Goal: Use online tool/utility

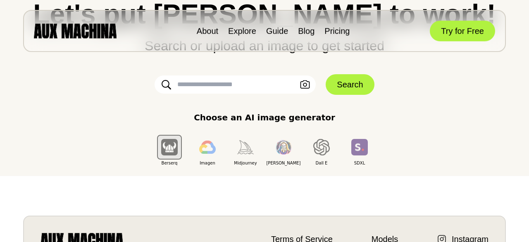
scroll to position [87, 0]
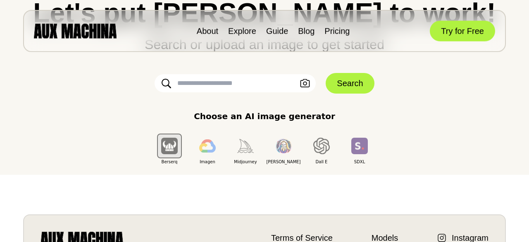
click at [233, 83] on input "text" at bounding box center [235, 83] width 161 height 18
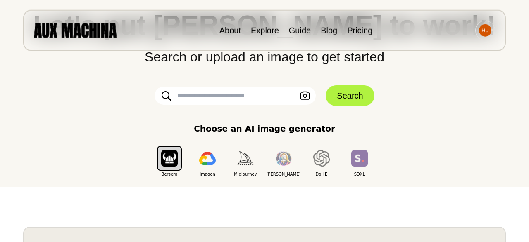
scroll to position [74, 0]
click at [235, 99] on input "text" at bounding box center [235, 96] width 161 height 18
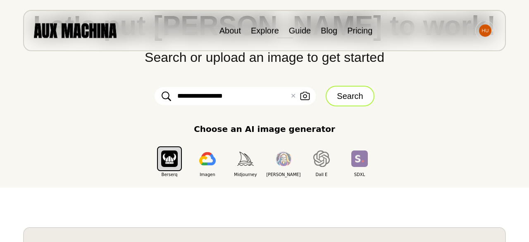
type input "**********"
click at [341, 95] on button "Search" at bounding box center [350, 96] width 48 height 21
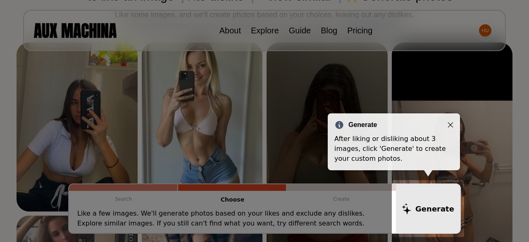
scroll to position [81, 0]
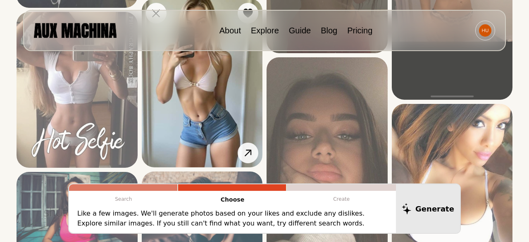
scroll to position [254, 0]
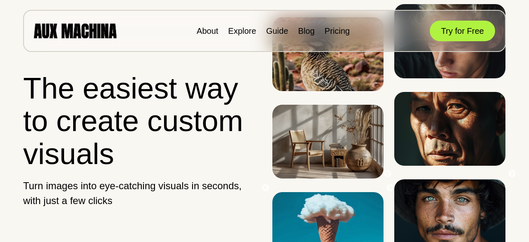
click at [460, 30] on button "Try for Free" at bounding box center [462, 31] width 65 height 21
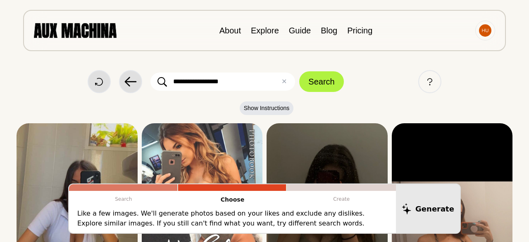
click at [199, 81] on input "**********" at bounding box center [222, 82] width 145 height 18
click at [208, 82] on input "**********" at bounding box center [222, 82] width 145 height 18
click at [256, 78] on input "**********" at bounding box center [222, 82] width 145 height 18
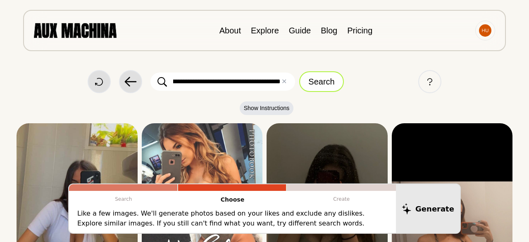
click at [340, 85] on button "Search" at bounding box center [321, 81] width 44 height 21
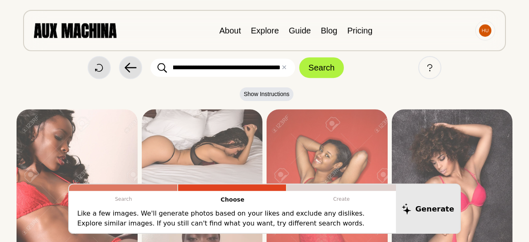
scroll to position [0, 0]
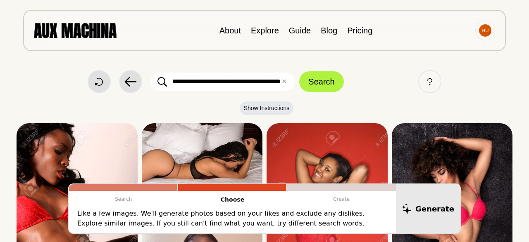
click at [254, 76] on input "**********" at bounding box center [222, 82] width 145 height 18
click at [277, 82] on input "**********" at bounding box center [222, 82] width 145 height 18
type input "**********"
click at [323, 81] on button "Search" at bounding box center [321, 81] width 44 height 21
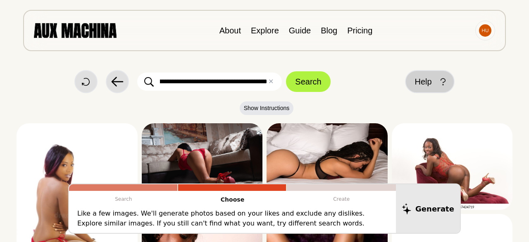
scroll to position [0, 76]
click at [428, 82] on span "Help" at bounding box center [423, 82] width 17 height 12
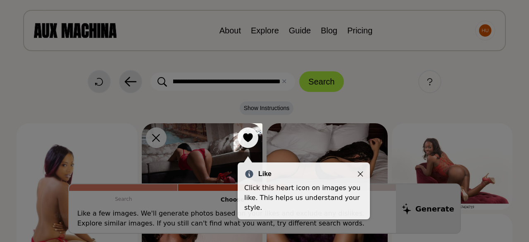
click at [361, 173] on icon "Close" at bounding box center [360, 174] width 6 height 6
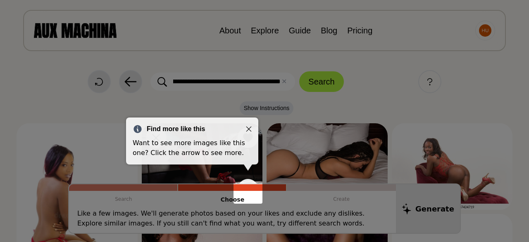
click at [250, 127] on icon "Close" at bounding box center [249, 129] width 6 height 6
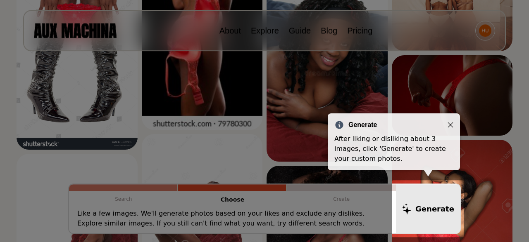
scroll to position [629, 0]
click at [449, 124] on icon "Close" at bounding box center [450, 124] width 5 height 5
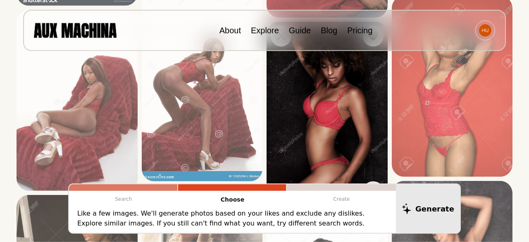
scroll to position [773, 0]
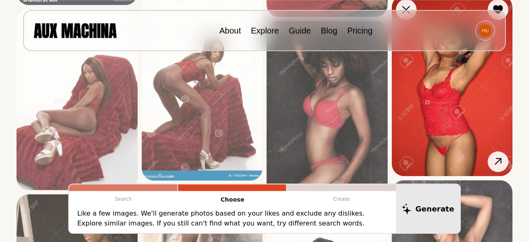
click at [440, 111] on img at bounding box center [452, 85] width 121 height 181
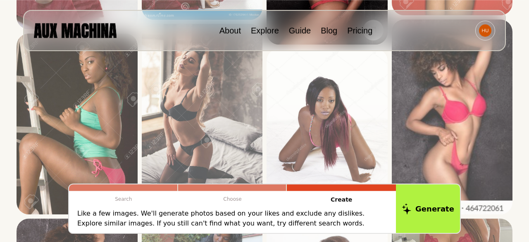
scroll to position [937, 0]
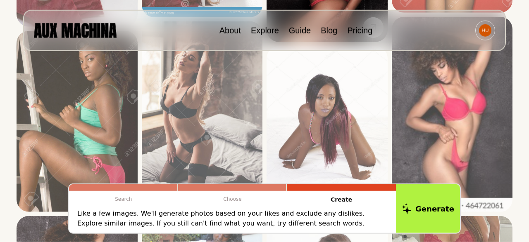
click at [274, 79] on img at bounding box center [326, 125] width 121 height 158
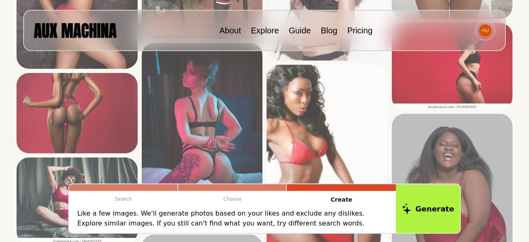
scroll to position [1266, 0]
click at [195, 114] on img at bounding box center [202, 137] width 121 height 188
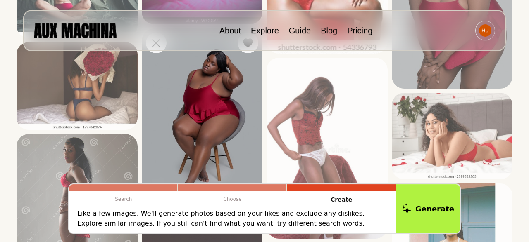
scroll to position [1473, 0]
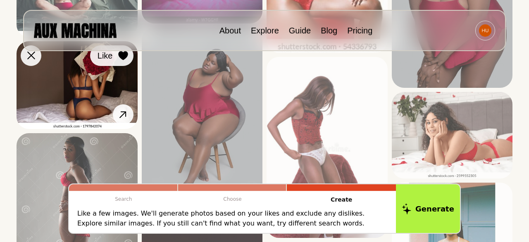
click at [127, 60] on icon at bounding box center [123, 55] width 10 height 9
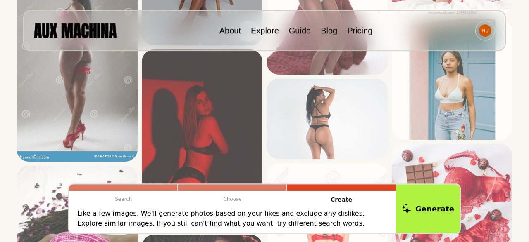
scroll to position [1634, 0]
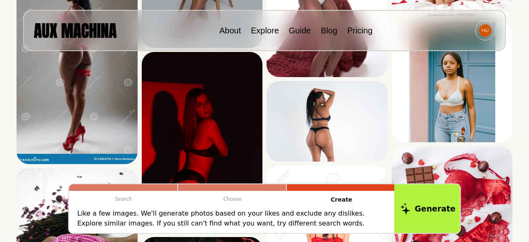
click at [418, 215] on button "Generate" at bounding box center [427, 208] width 67 height 51
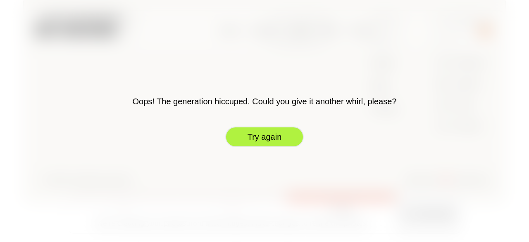
click at [285, 138] on button "Try again" at bounding box center [264, 137] width 78 height 21
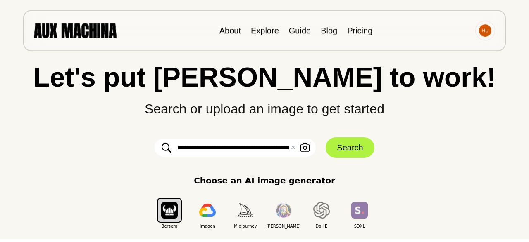
scroll to position [0, 0]
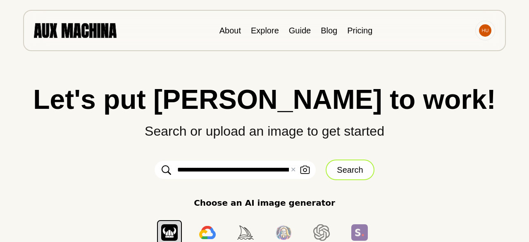
click at [359, 175] on button "Search" at bounding box center [350, 170] width 48 height 21
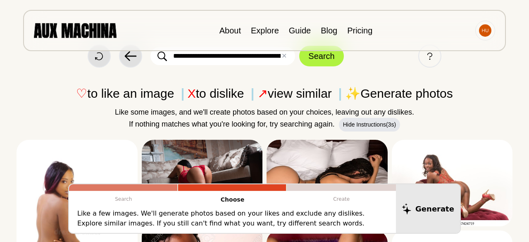
scroll to position [24, 0]
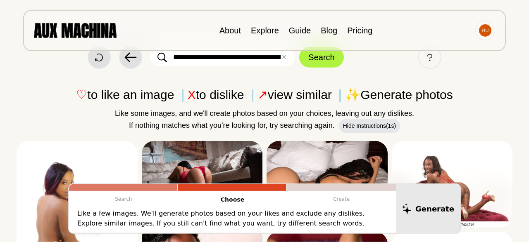
drag, startPoint x: 171, startPoint y: 59, endPoint x: 276, endPoint y: 45, distance: 106.3
click at [281, 38] on div "**********" at bounding box center [264, 97] width 529 height 242
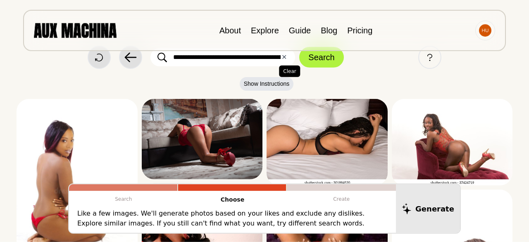
click at [285, 62] on button "✕ Clear" at bounding box center [283, 57] width 5 height 10
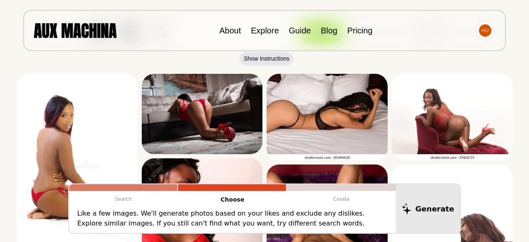
scroll to position [0, 0]
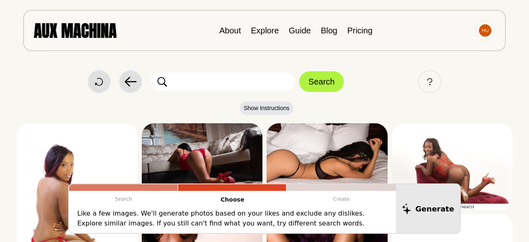
click at [214, 77] on input "text" at bounding box center [222, 82] width 145 height 18
click at [330, 82] on button "Search" at bounding box center [321, 81] width 44 height 21
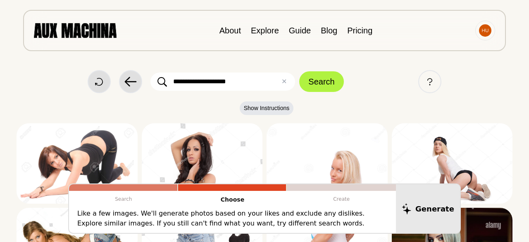
click at [194, 78] on input "**********" at bounding box center [222, 82] width 145 height 18
type input "**********"
click at [325, 90] on button "Search" at bounding box center [321, 81] width 44 height 21
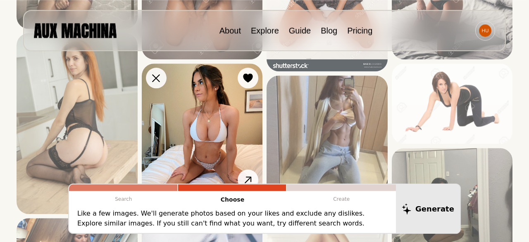
scroll to position [245, 0]
click at [246, 77] on icon at bounding box center [248, 78] width 10 height 9
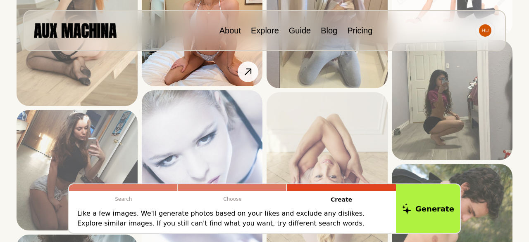
scroll to position [349, 0]
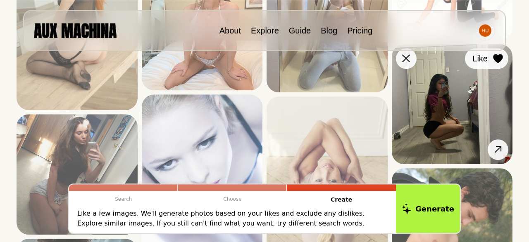
click at [499, 62] on icon at bounding box center [498, 58] width 10 height 9
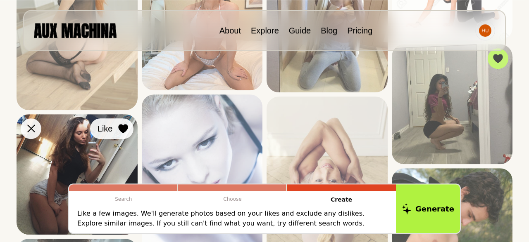
click at [127, 126] on icon at bounding box center [123, 128] width 10 height 9
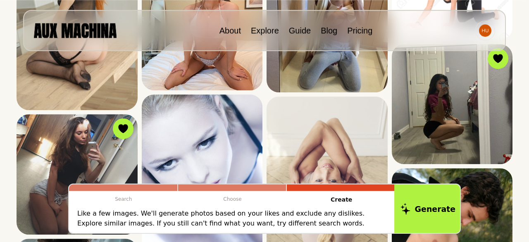
click at [426, 205] on button "Generate" at bounding box center [427, 208] width 67 height 51
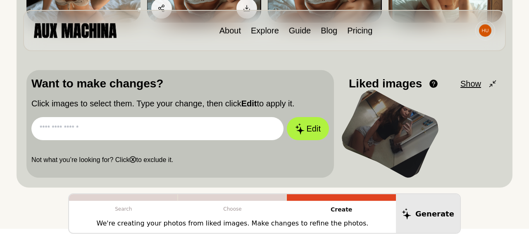
scroll to position [221, 0]
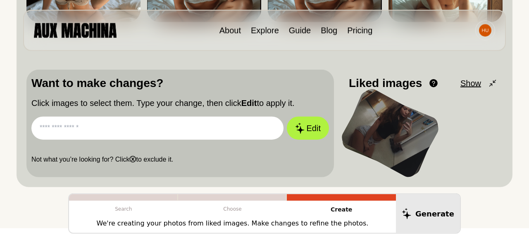
click at [128, 131] on input "text" at bounding box center [157, 128] width 252 height 23
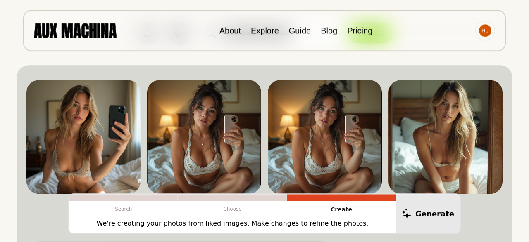
scroll to position [55, 0]
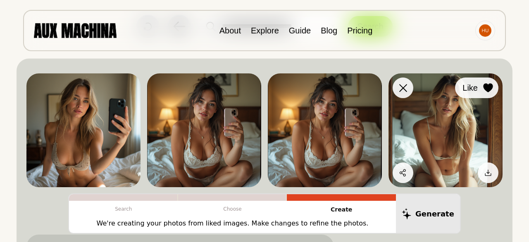
click at [496, 90] on button "Like" at bounding box center [476, 88] width 43 height 21
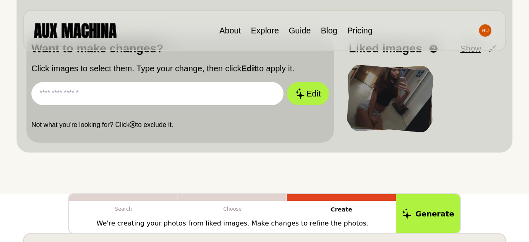
scroll to position [269, 0]
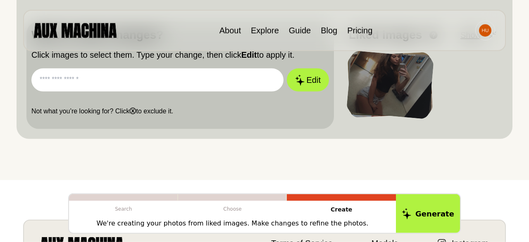
click at [143, 81] on input "text" at bounding box center [157, 80] width 252 height 23
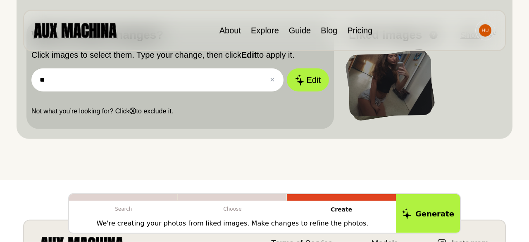
type input "*"
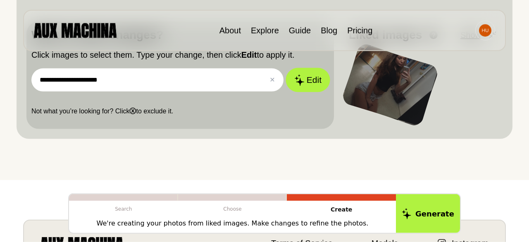
type input "**********"
click at [303, 76] on icon at bounding box center [299, 80] width 10 height 12
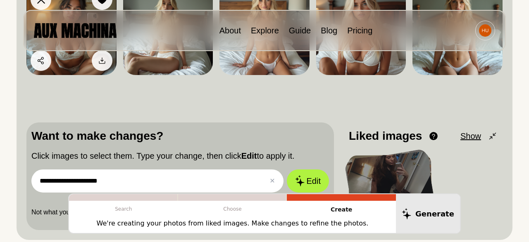
scroll to position [150, 0]
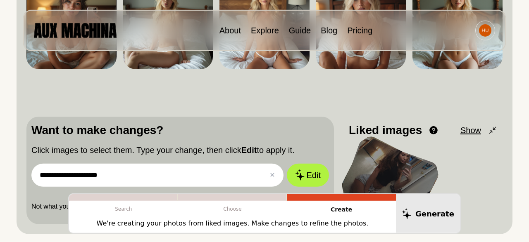
drag, startPoint x: 140, startPoint y: 178, endPoint x: 21, endPoint y: 173, distance: 119.1
click at [31, 173] on input "**********" at bounding box center [157, 175] width 252 height 23
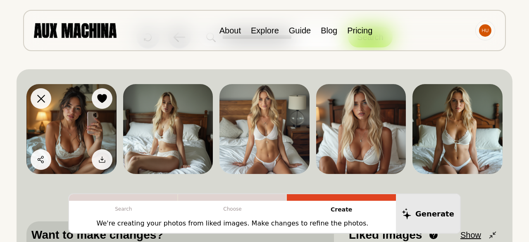
scroll to position [44, 0]
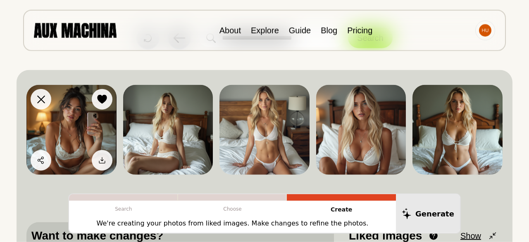
click at [107, 97] on div at bounding box center [102, 99] width 12 height 12
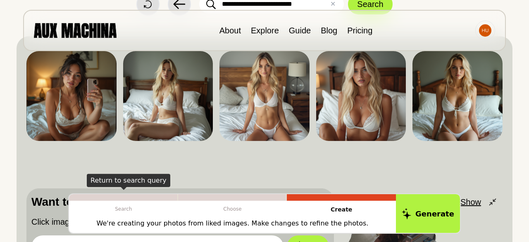
scroll to position [78, 0]
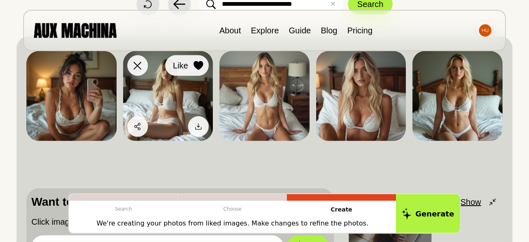
click at [204, 69] on button "Like" at bounding box center [186, 65] width 43 height 21
click at [203, 69] on icon at bounding box center [198, 65] width 10 height 9
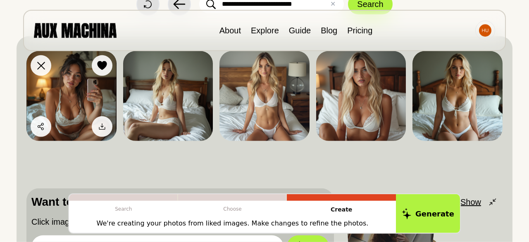
click at [105, 64] on icon at bounding box center [102, 65] width 10 height 9
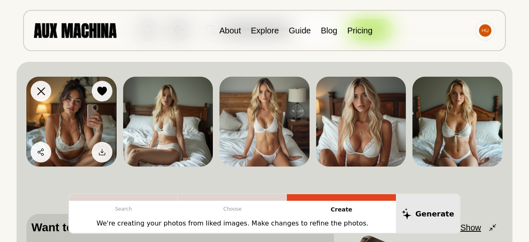
scroll to position [52, 0]
click at [100, 92] on icon at bounding box center [102, 91] width 10 height 9
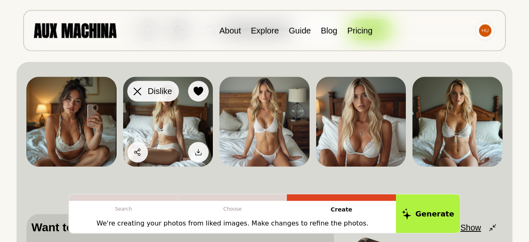
click at [141, 93] on icon at bounding box center [137, 92] width 8 height 8
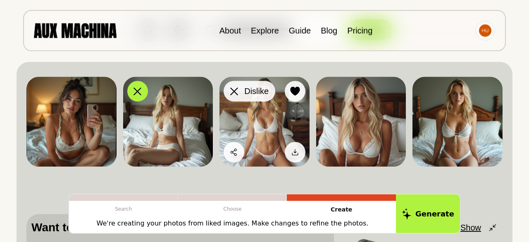
click at [238, 94] on icon at bounding box center [234, 92] width 8 height 8
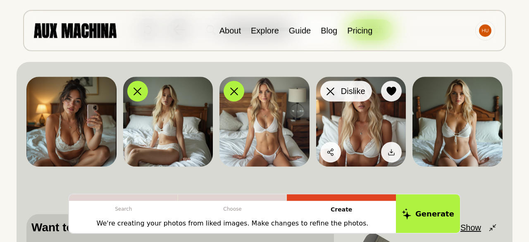
click at [332, 90] on icon at bounding box center [330, 92] width 8 height 8
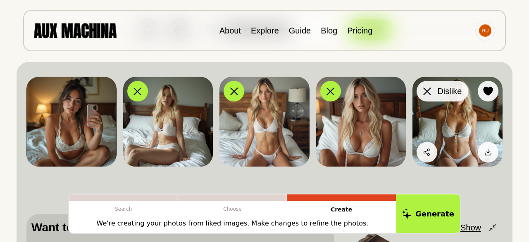
click at [423, 87] on div at bounding box center [427, 91] width 12 height 12
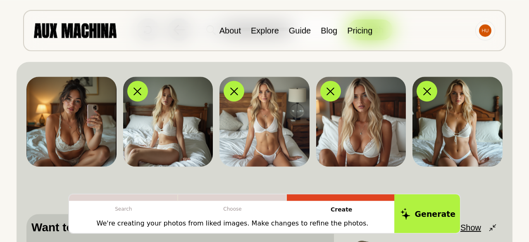
click at [410, 215] on icon at bounding box center [405, 214] width 10 height 12
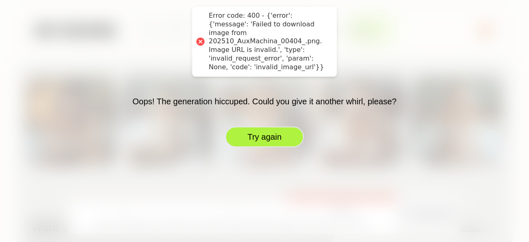
click at [272, 138] on button "Try again" at bounding box center [264, 137] width 78 height 21
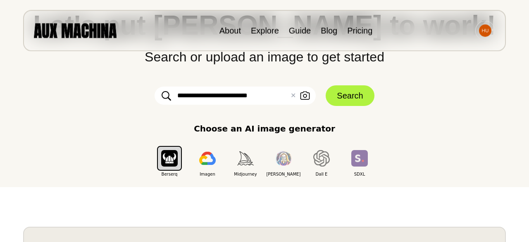
scroll to position [77, 0]
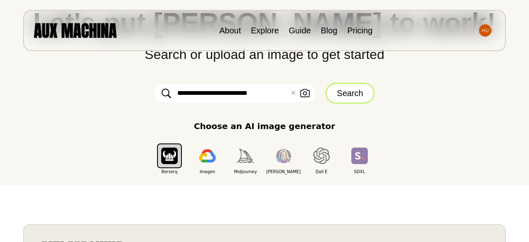
click at [339, 98] on button "Search" at bounding box center [350, 93] width 48 height 21
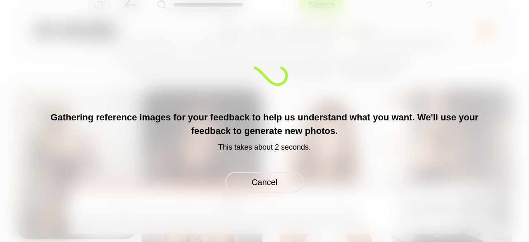
click at [233, 69] on div "Gathering reference images for your feedback to help us understand what you wan…" at bounding box center [264, 121] width 432 height 143
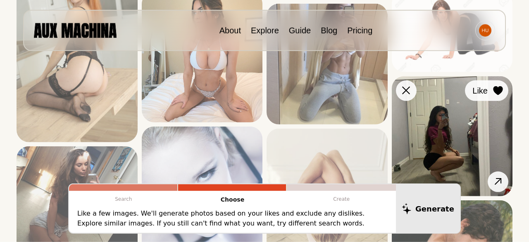
scroll to position [315, 0]
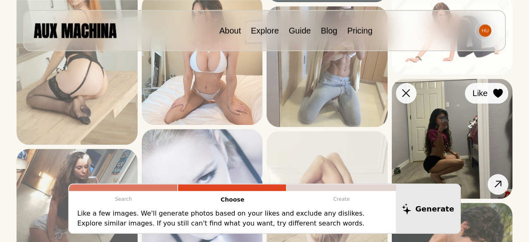
click at [500, 91] on icon at bounding box center [498, 93] width 10 height 9
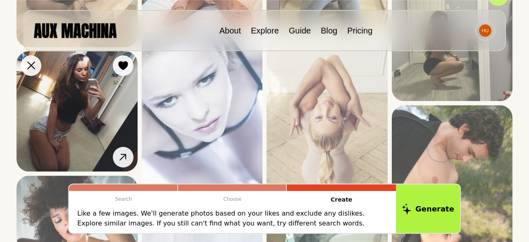
scroll to position [410, 0]
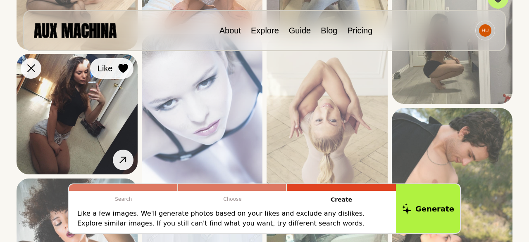
click at [120, 70] on icon at bounding box center [123, 68] width 10 height 9
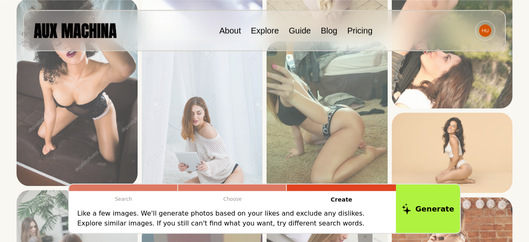
scroll to position [591, 0]
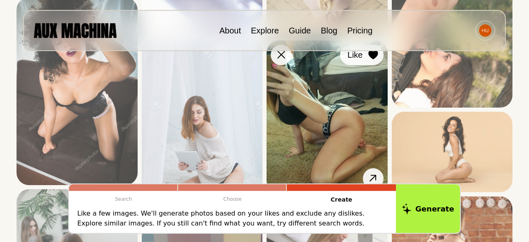
click at [376, 56] on icon at bounding box center [373, 54] width 10 height 9
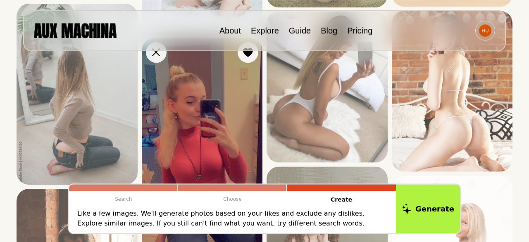
scroll to position [775, 0]
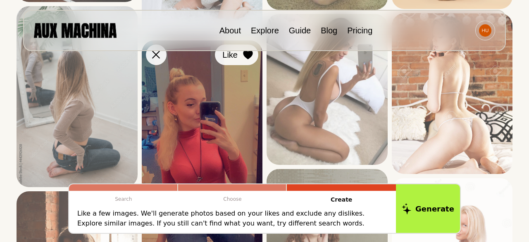
click at [250, 57] on icon at bounding box center [248, 54] width 10 height 9
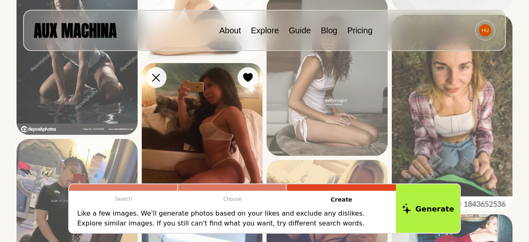
scroll to position [1333, 0]
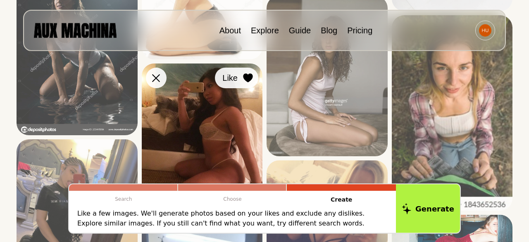
click at [251, 78] on icon at bounding box center [248, 78] width 10 height 9
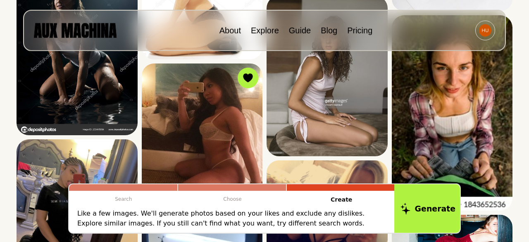
click at [420, 212] on button "Generate" at bounding box center [427, 208] width 67 height 51
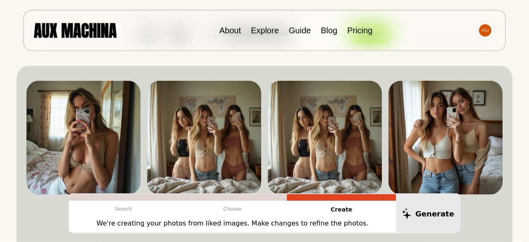
scroll to position [45, 0]
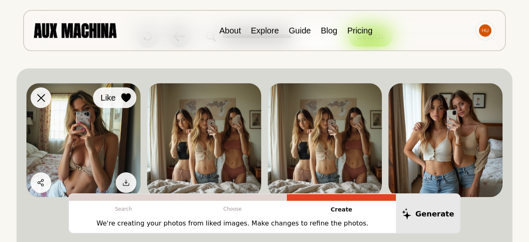
click at [123, 97] on icon at bounding box center [126, 97] width 10 height 9
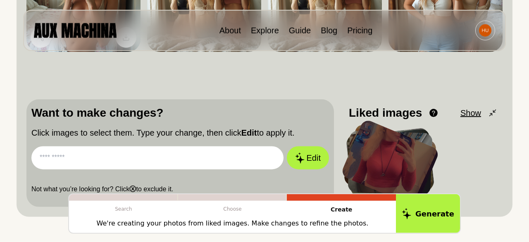
scroll to position [196, 0]
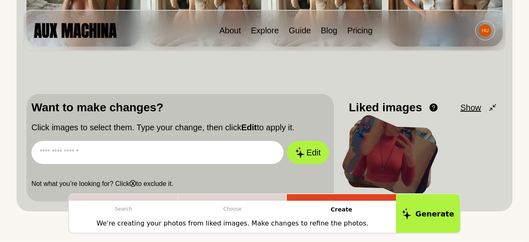
click at [124, 155] on input "text" at bounding box center [157, 152] width 252 height 23
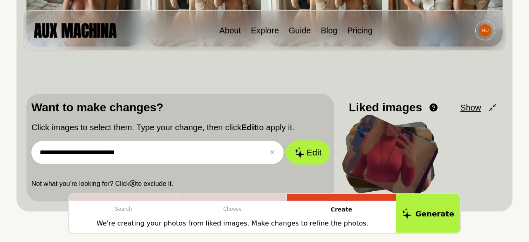
click at [308, 147] on button "Edit" at bounding box center [307, 153] width 45 height 24
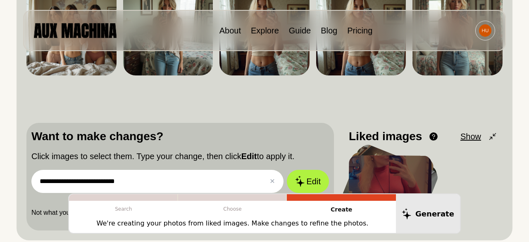
scroll to position [144, 0]
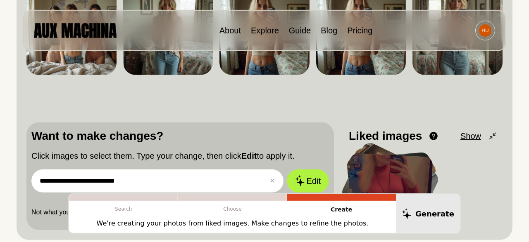
click at [154, 178] on input "**********" at bounding box center [157, 181] width 252 height 23
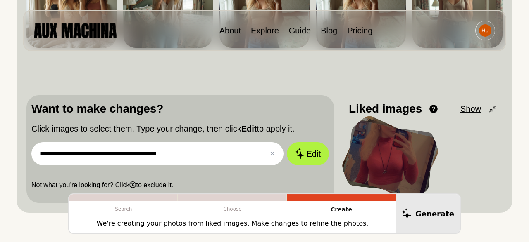
scroll to position [176, 0]
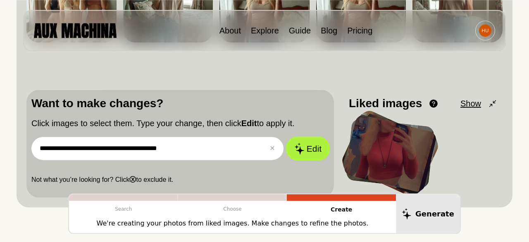
type input "**********"
click at [312, 151] on button "Edit" at bounding box center [307, 148] width 45 height 24
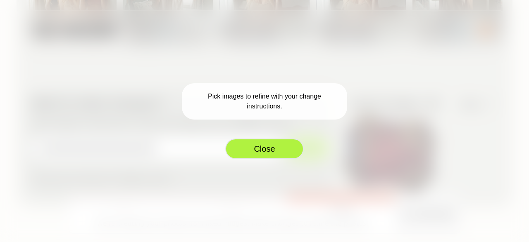
click at [276, 150] on button "Close" at bounding box center [264, 149] width 78 height 21
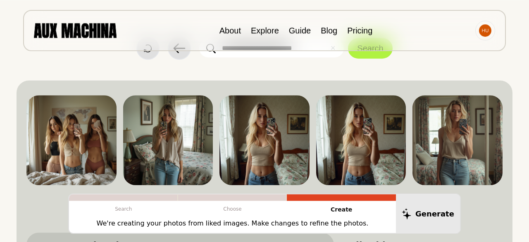
scroll to position [31, 0]
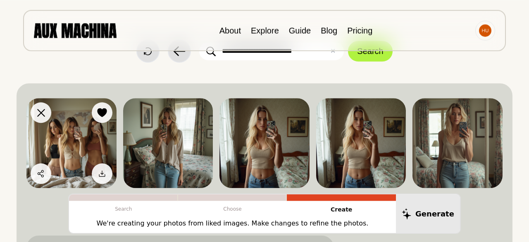
click at [105, 112] on icon at bounding box center [102, 112] width 10 height 9
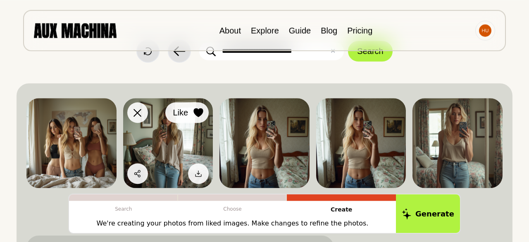
click at [200, 113] on icon at bounding box center [199, 112] width 10 height 9
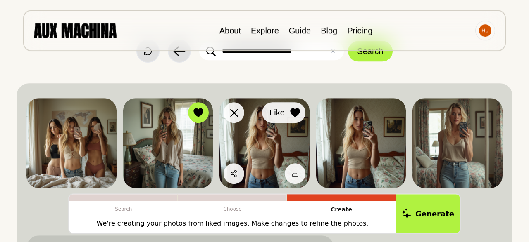
click at [301, 114] on div at bounding box center [295, 113] width 12 height 12
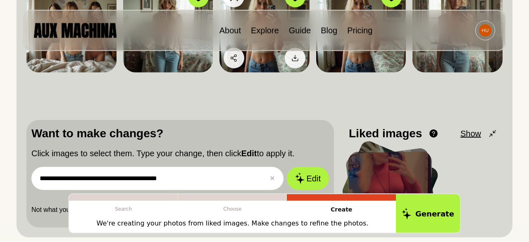
scroll to position [148, 0]
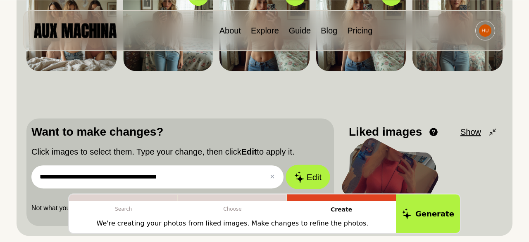
click at [299, 184] on button "Edit" at bounding box center [307, 177] width 45 height 24
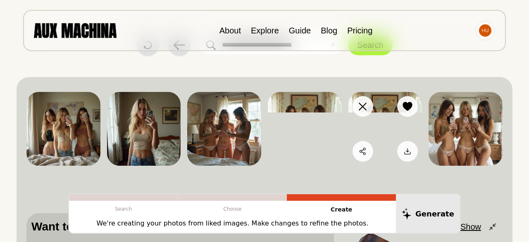
scroll to position [22, 0]
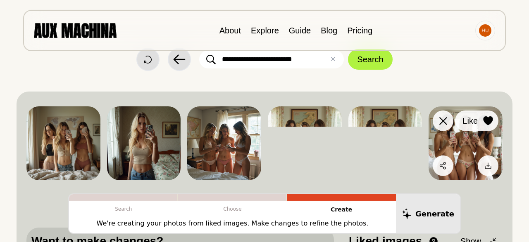
click at [489, 125] on div at bounding box center [488, 121] width 12 height 12
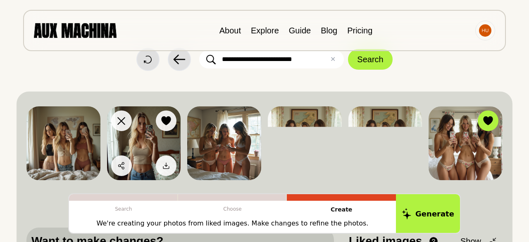
click at [169, 119] on icon at bounding box center [167, 120] width 10 height 9
click at [171, 122] on icon at bounding box center [166, 120] width 10 height 9
click at [166, 122] on icon at bounding box center [167, 120] width 10 height 9
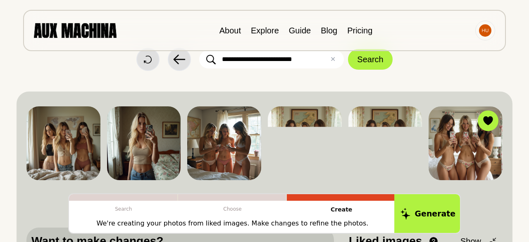
click at [410, 215] on icon at bounding box center [406, 214] width 10 height 12
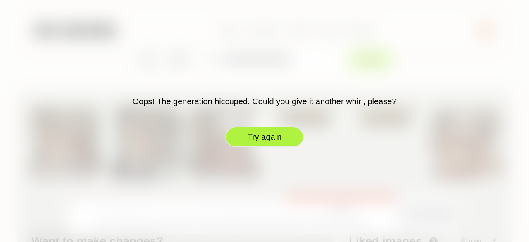
click at [267, 143] on button "Try again" at bounding box center [264, 137] width 78 height 21
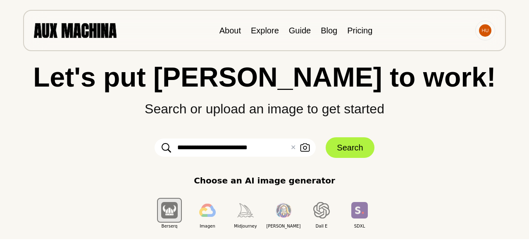
click at [244, 147] on input "**********" at bounding box center [235, 148] width 161 height 18
click at [271, 147] on input "**********" at bounding box center [235, 148] width 161 height 18
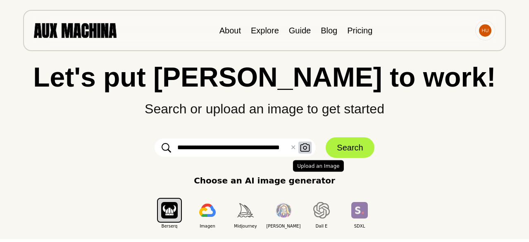
type input "**********"
click at [308, 148] on icon "button" at bounding box center [305, 148] width 10 height 9
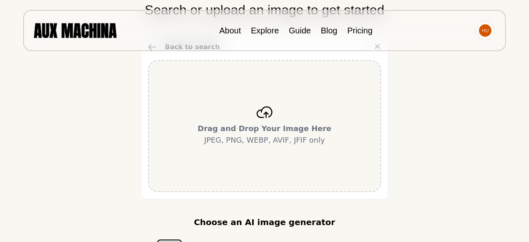
scroll to position [121, 0]
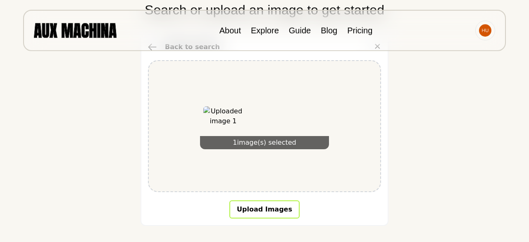
click at [272, 206] on button "Upload Images" at bounding box center [264, 210] width 70 height 18
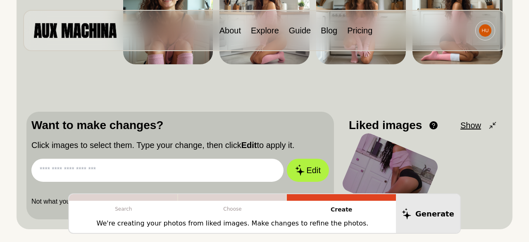
scroll to position [155, 0]
click at [189, 179] on input "text" at bounding box center [157, 170] width 252 height 23
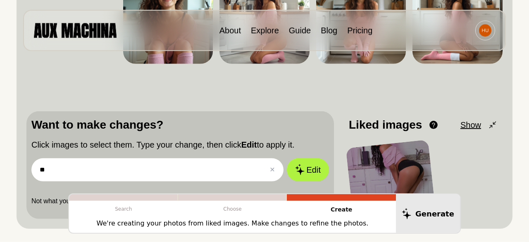
type input "*"
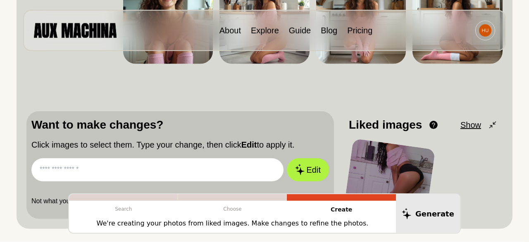
type input "*"
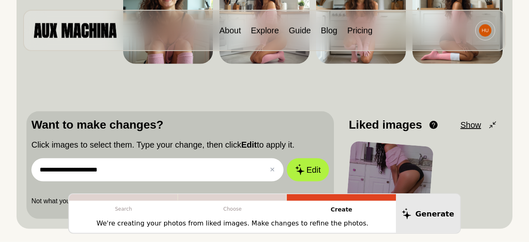
type input "**********"
click at [287, 159] on button "Edit" at bounding box center [308, 170] width 42 height 23
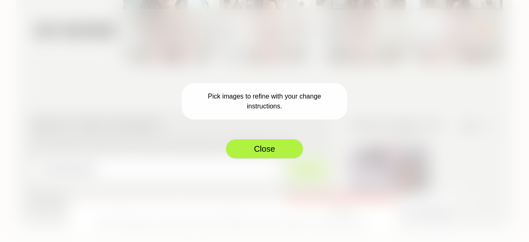
click at [265, 153] on button "Close" at bounding box center [264, 149] width 78 height 21
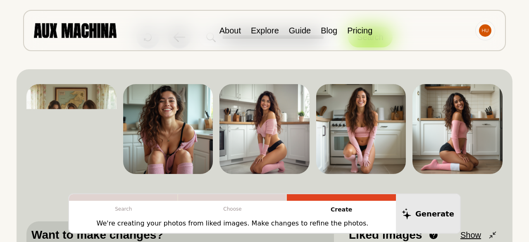
scroll to position [50, 0]
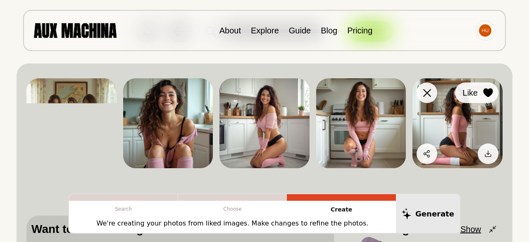
click at [486, 88] on div at bounding box center [488, 93] width 12 height 12
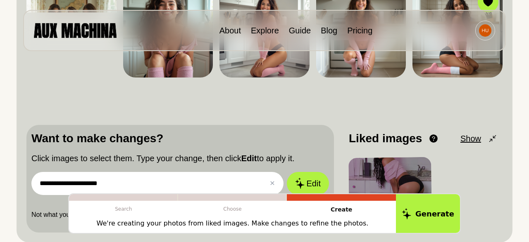
scroll to position [142, 0]
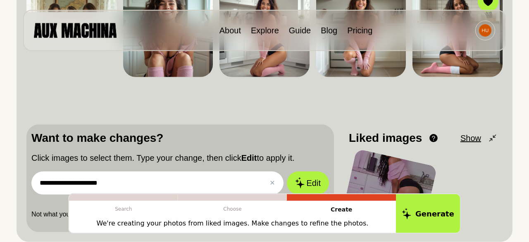
click at [213, 209] on p "Choose" at bounding box center [232, 209] width 109 height 17
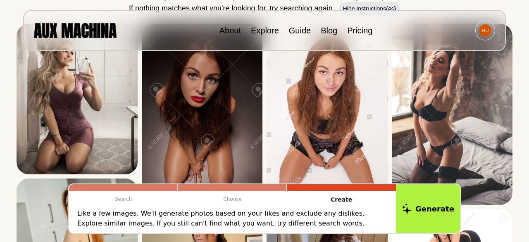
click at [225, 188] on div at bounding box center [232, 188] width 108 height 7
click at [128, 198] on p "Search" at bounding box center [123, 199] width 109 height 17
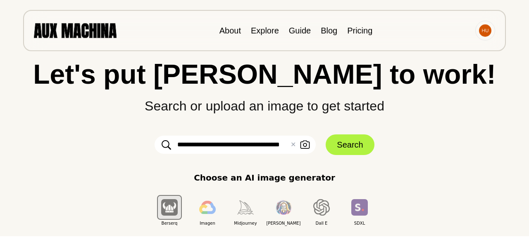
scroll to position [26, 0]
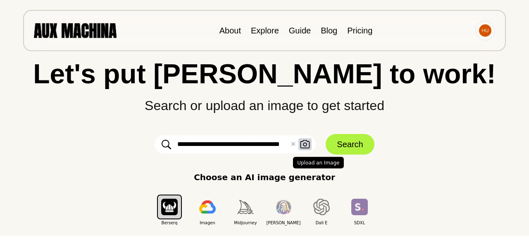
click at [308, 148] on icon "button" at bounding box center [305, 144] width 10 height 9
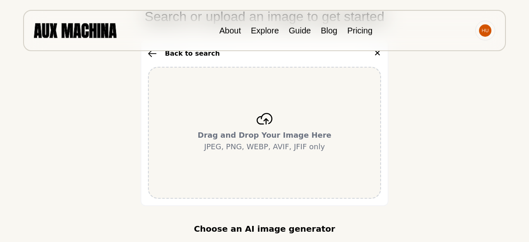
scroll to position [110, 0]
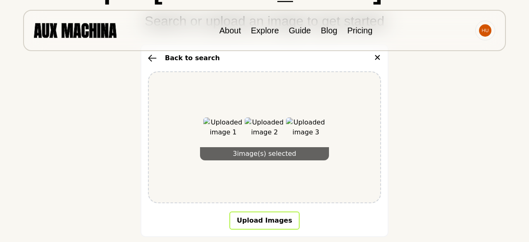
click at [270, 224] on button "Upload Images" at bounding box center [264, 221] width 70 height 18
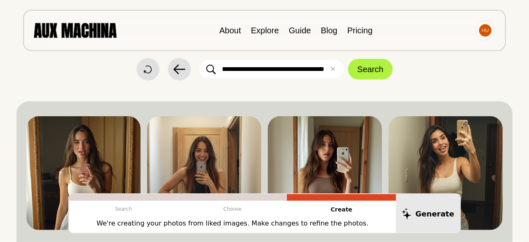
scroll to position [13, 0]
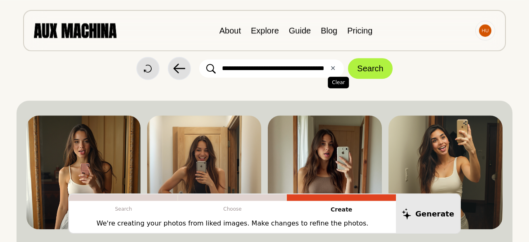
click at [331, 71] on button "✕ Clear" at bounding box center [332, 69] width 5 height 10
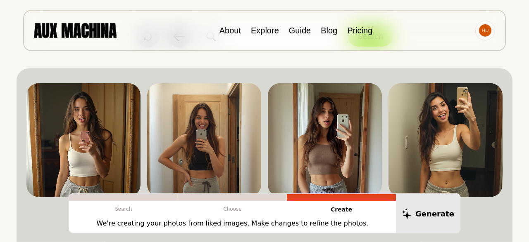
scroll to position [0, 0]
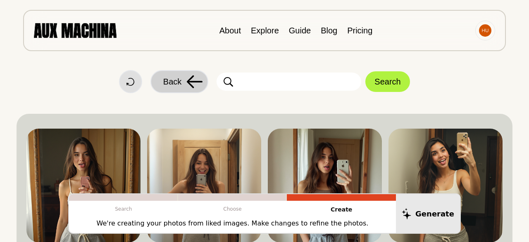
click at [174, 78] on span "Back" at bounding box center [172, 82] width 18 height 12
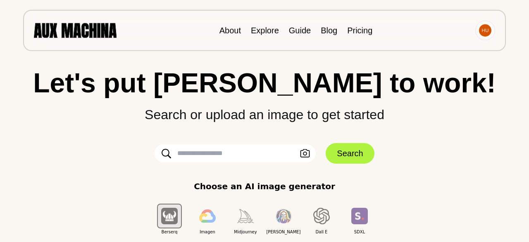
scroll to position [20, 0]
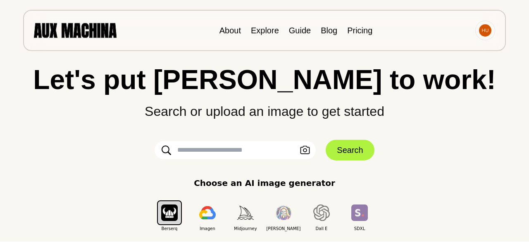
click at [223, 144] on input "text" at bounding box center [235, 150] width 161 height 18
click at [165, 222] on button "button" at bounding box center [169, 213] width 25 height 25
click at [238, 218] on img "button" at bounding box center [245, 213] width 17 height 14
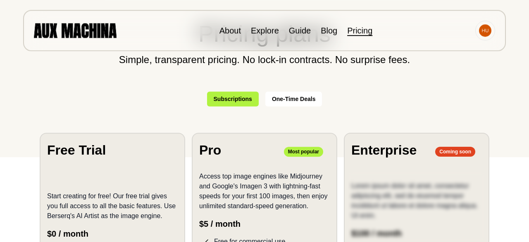
scroll to position [86, 0]
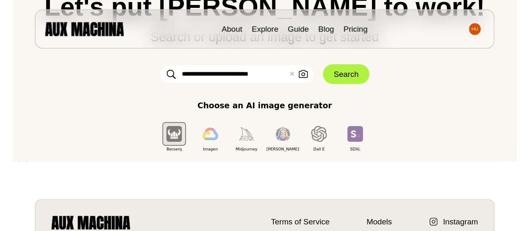
scroll to position [97, 0]
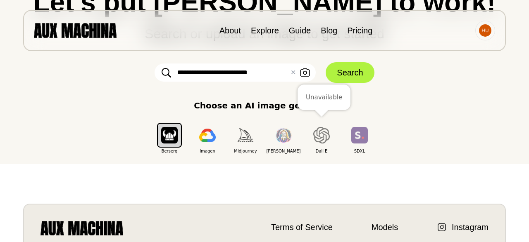
click at [328, 142] on img "button" at bounding box center [321, 135] width 17 height 17
